Goal: Task Accomplishment & Management: Manage account settings

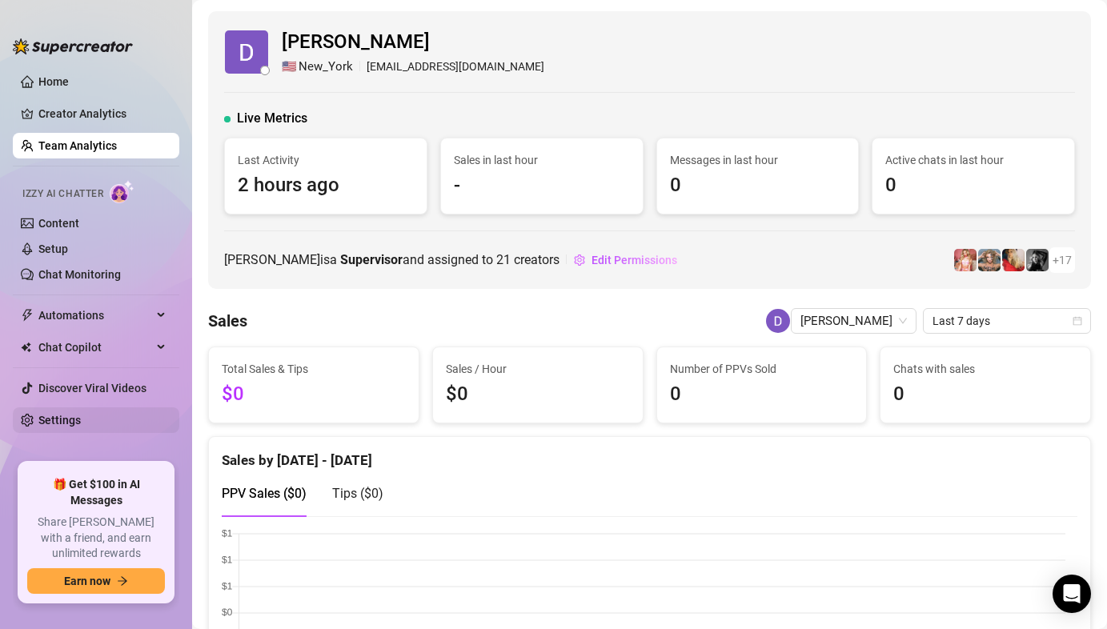
click at [81, 422] on link "Settings" at bounding box center [59, 420] width 42 height 13
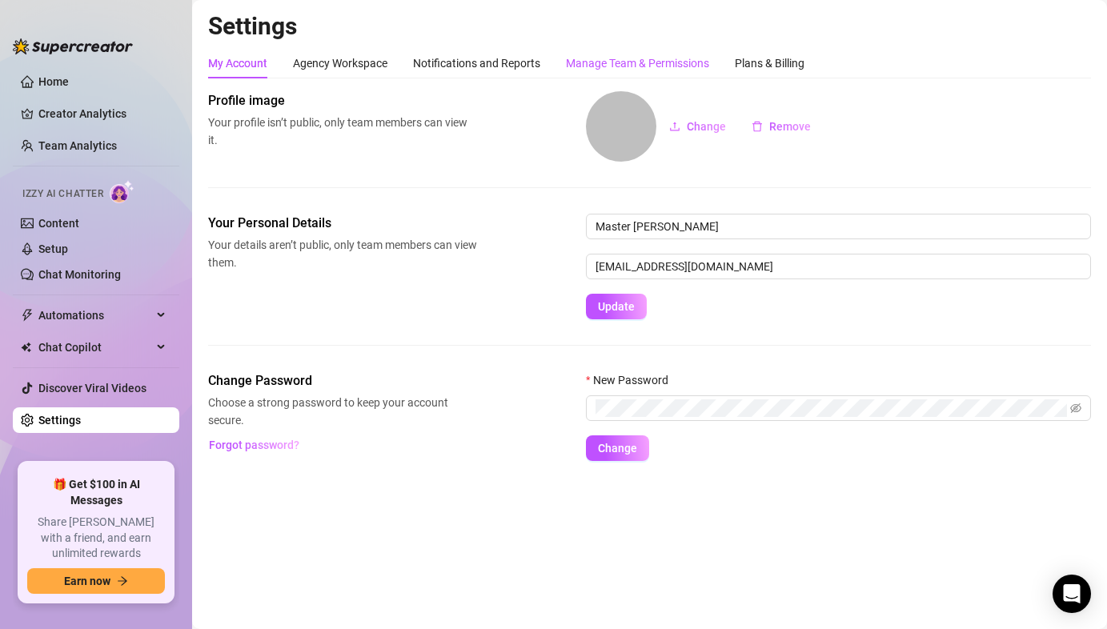
click at [606, 58] on div "Manage Team & Permissions" at bounding box center [637, 63] width 143 height 18
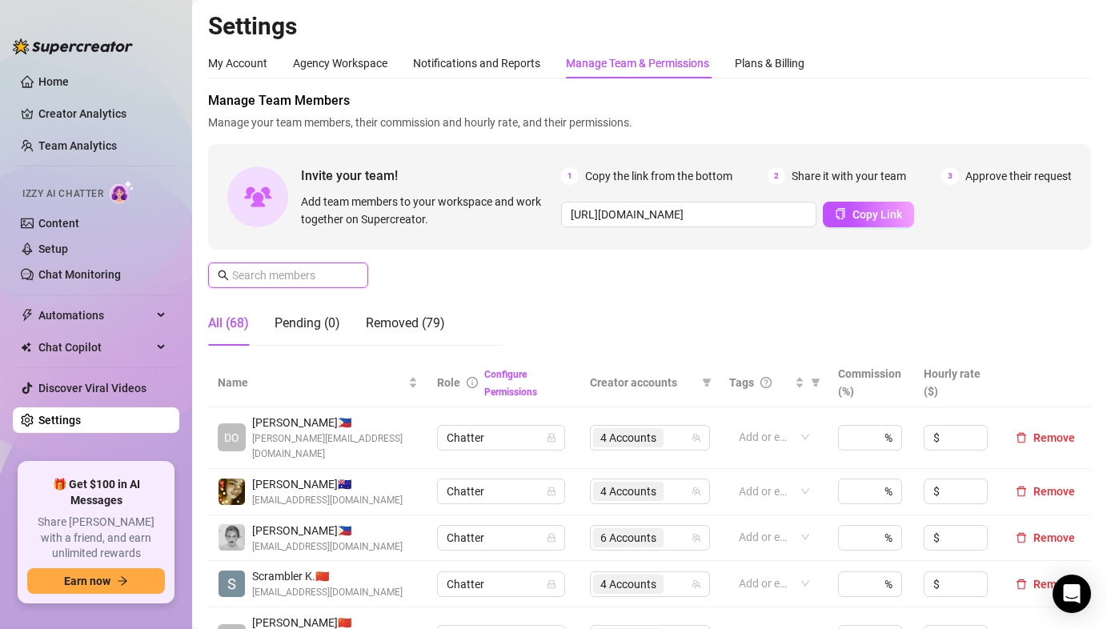
click at [324, 277] on input "text" at bounding box center [289, 276] width 114 height 18
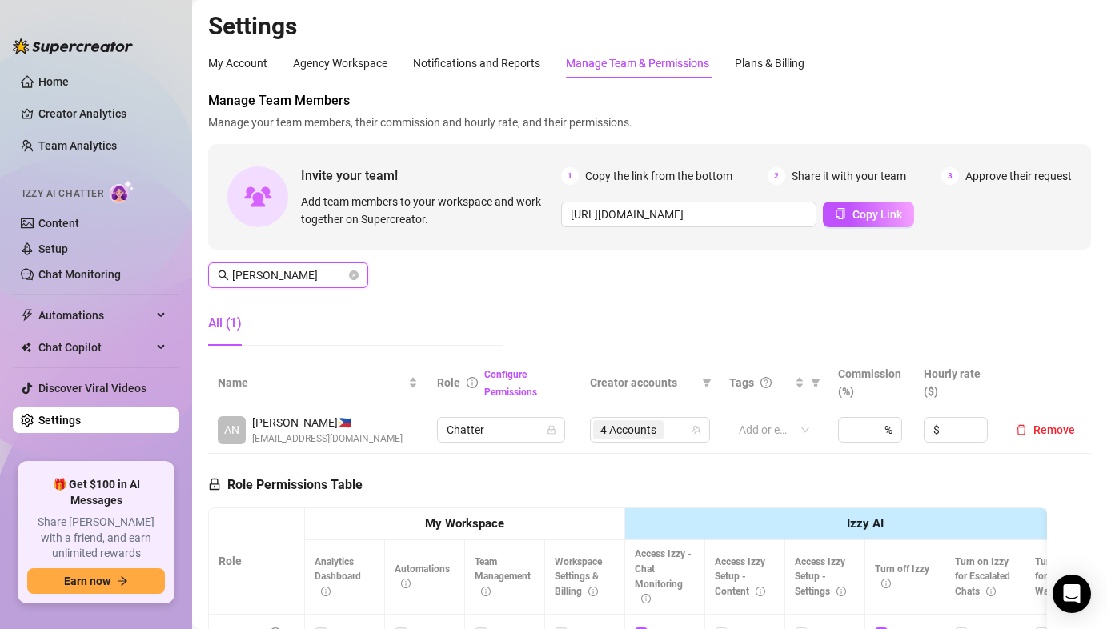
click at [604, 431] on span "4 Accounts" at bounding box center [628, 430] width 56 height 18
type input "[PERSON_NAME]"
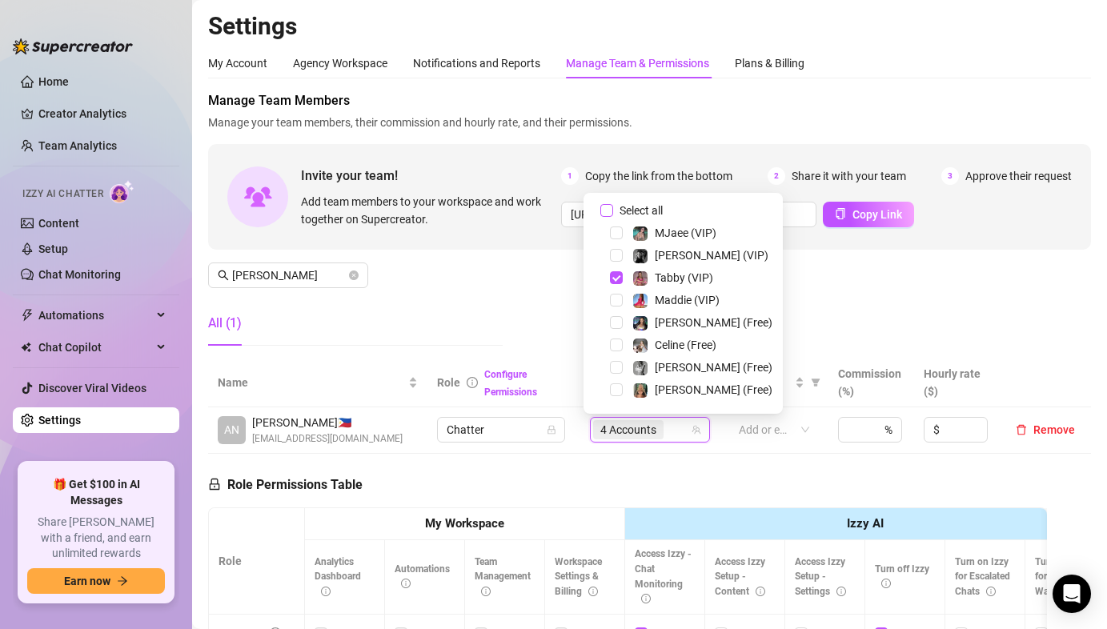
click at [603, 203] on label "Select all" at bounding box center [634, 211] width 69 height 18
click at [603, 204] on input "Select all" at bounding box center [606, 210] width 13 height 13
click at [603, 203] on label "Select all" at bounding box center [634, 211] width 69 height 18
click at [603, 204] on input "Select all" at bounding box center [606, 210] width 13 height 13
checkbox input "false"
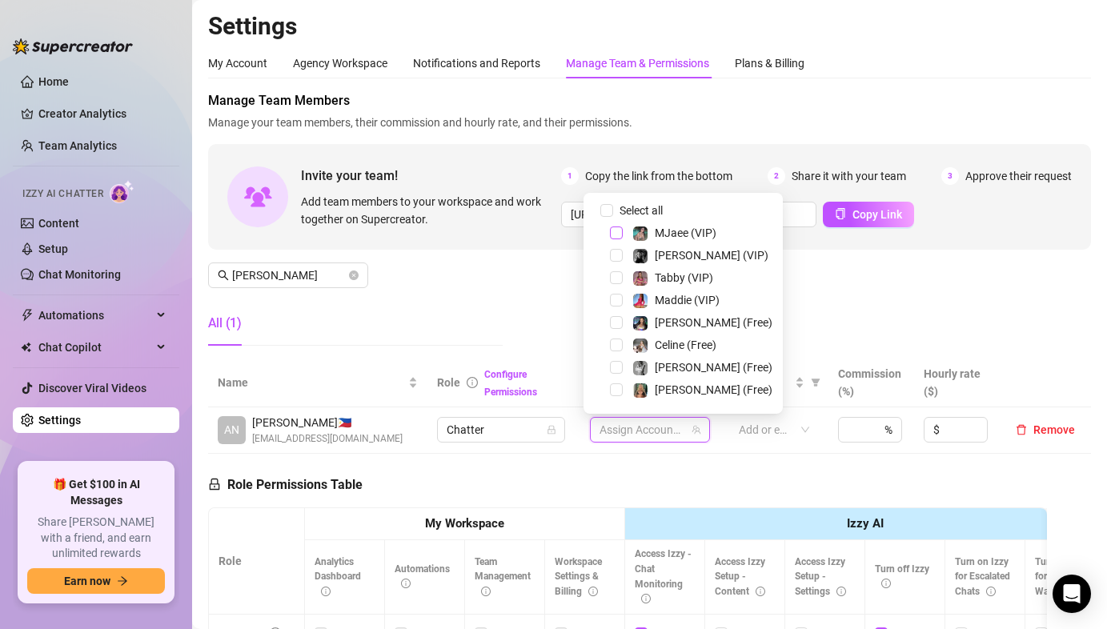
click at [616, 230] on span "Select tree node" at bounding box center [616, 233] width 13 height 13
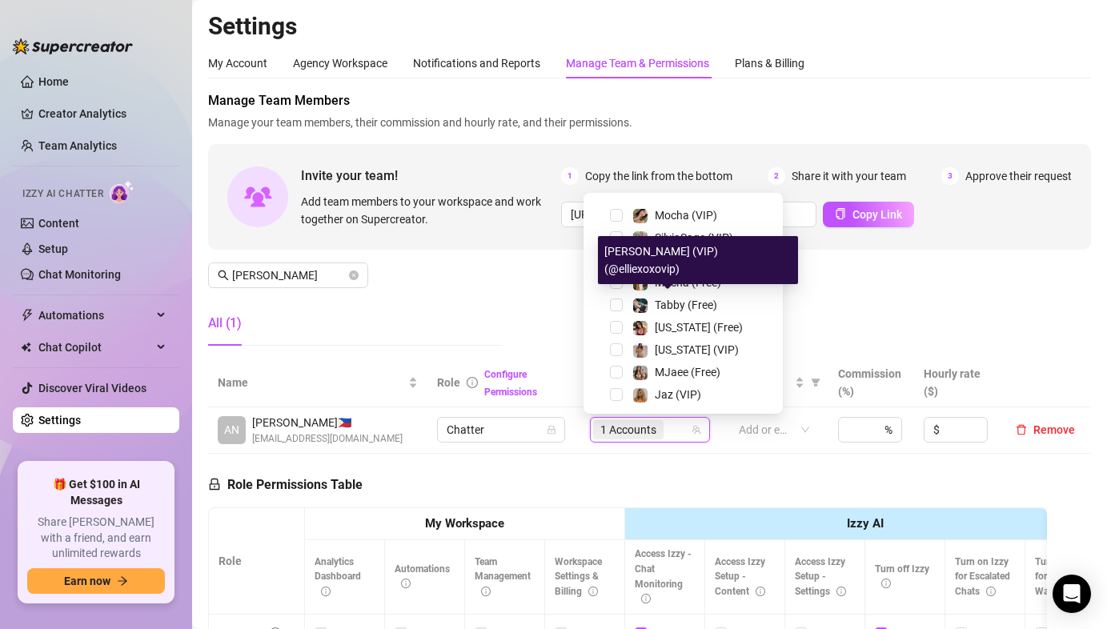
scroll to position [208, 0]
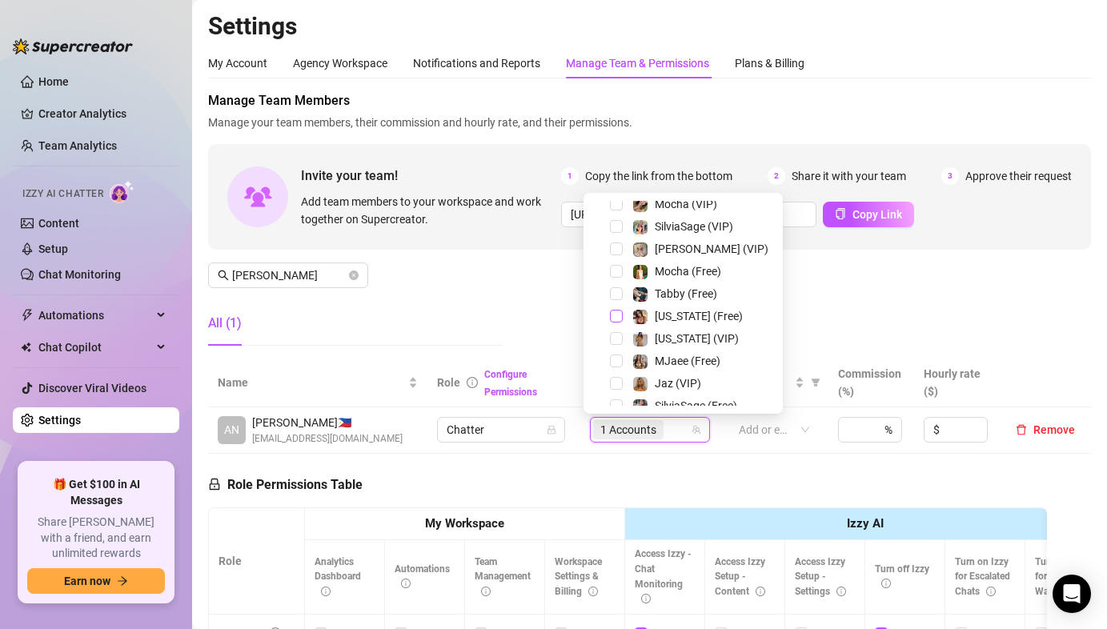
click at [621, 314] on span "Select tree node" at bounding box center [616, 316] width 13 height 13
click at [620, 336] on span "Select tree node" at bounding box center [616, 338] width 13 height 13
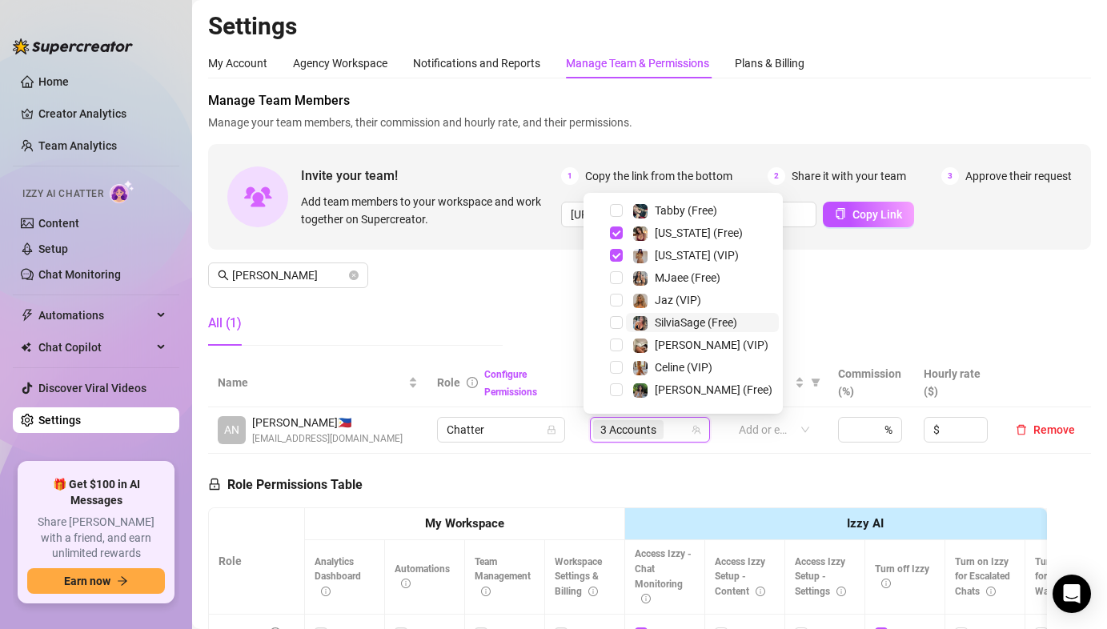
scroll to position [292, 0]
click at [622, 272] on div "MJaee (Free)" at bounding box center [683, 276] width 191 height 19
click at [613, 275] on span "Select tree node" at bounding box center [616, 277] width 13 height 13
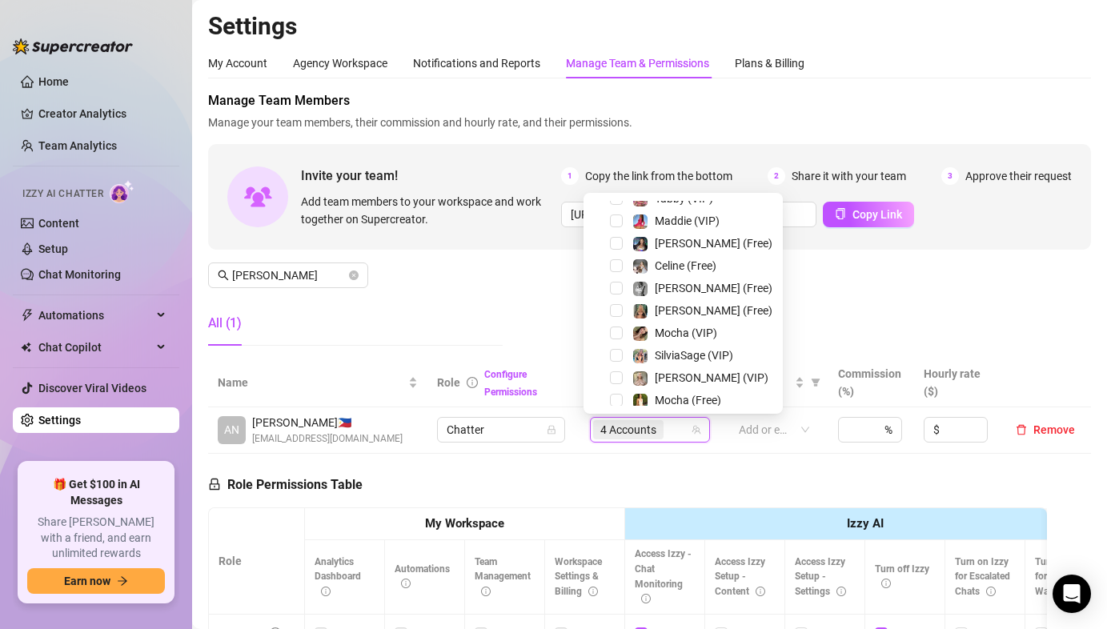
scroll to position [0, 0]
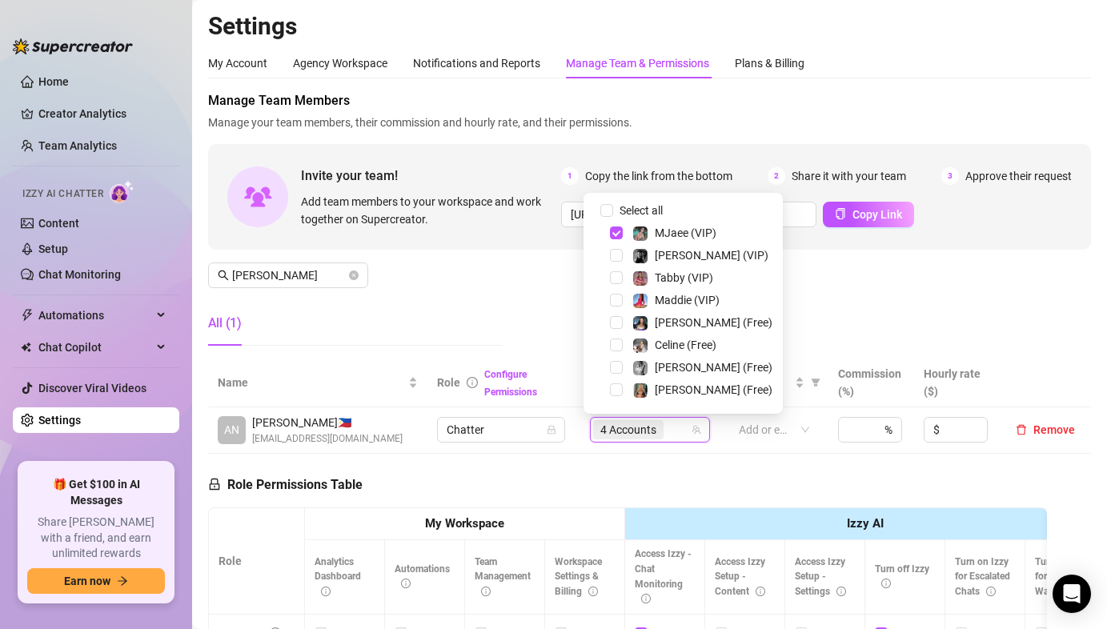
click at [838, 278] on div "Manage Team Members Manage your team members, their commission and hourly rate,…" at bounding box center [649, 224] width 883 height 267
